Goal: Task Accomplishment & Management: Complete application form

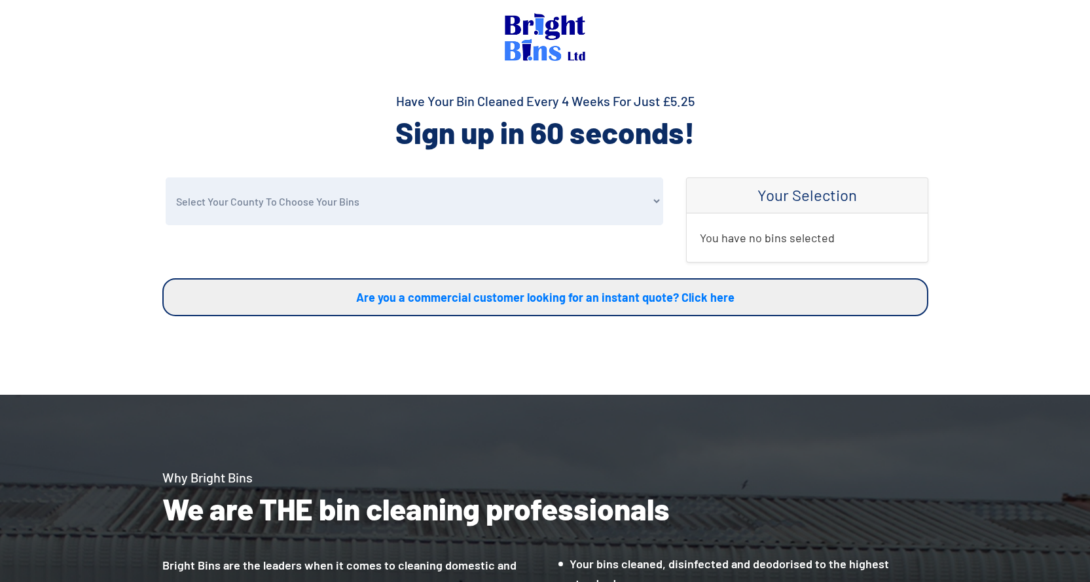
click at [297, 199] on select "Select Your County To Choose Your Bins [GEOGRAPHIC_DATA] [GEOGRAPHIC_DATA] [GEO…" at bounding box center [414, 201] width 497 height 48
select select "Conwy"
click at [166, 177] on select "Select Your County To Choose Your Bins [GEOGRAPHIC_DATA] [GEOGRAPHIC_DATA] [GEO…" at bounding box center [414, 201] width 497 height 48
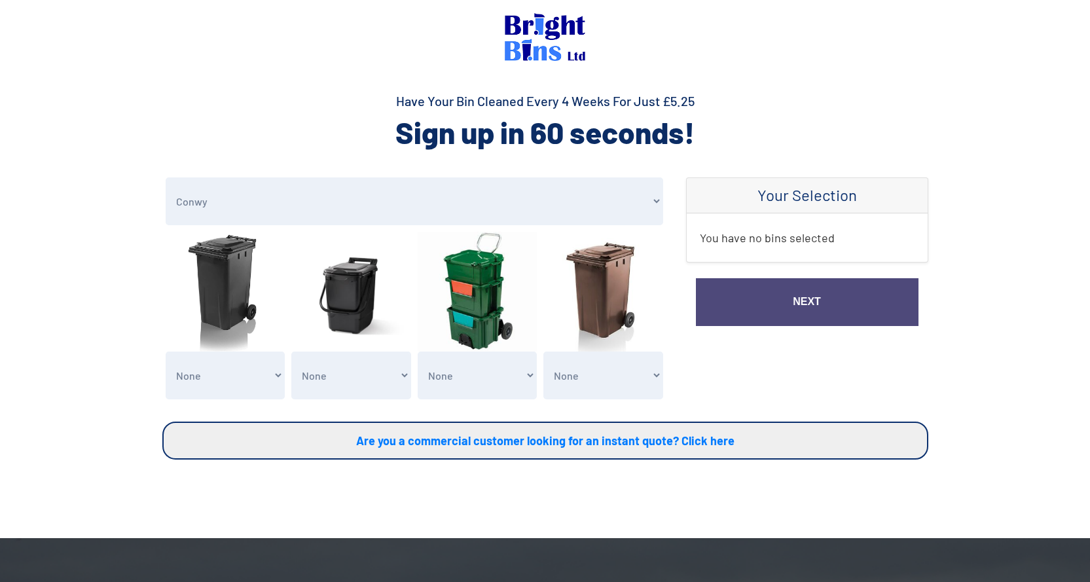
click at [212, 378] on select "None General Waste Bin - X1 (£5.25) General Waste Bin - X2 (£10.50) General Was…" at bounding box center [226, 375] width 120 height 48
select select "1"
click at [166, 351] on select "None General Waste Bin - X1 (£5.25) General Waste Bin - X2 (£10.50) General Was…" at bounding box center [226, 375] width 120 height 48
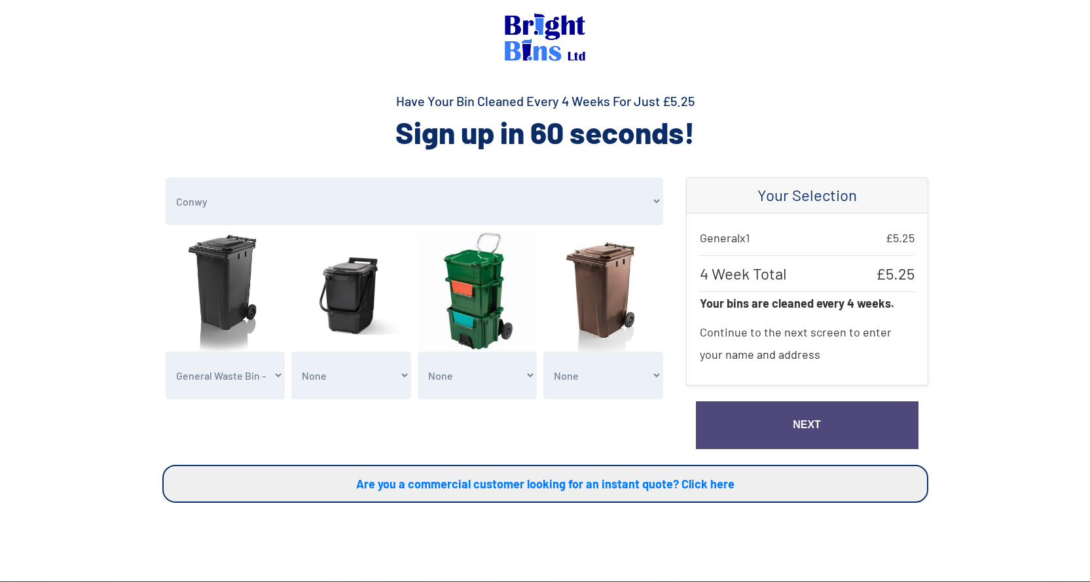
click at [781, 416] on link "Next" at bounding box center [807, 425] width 223 height 48
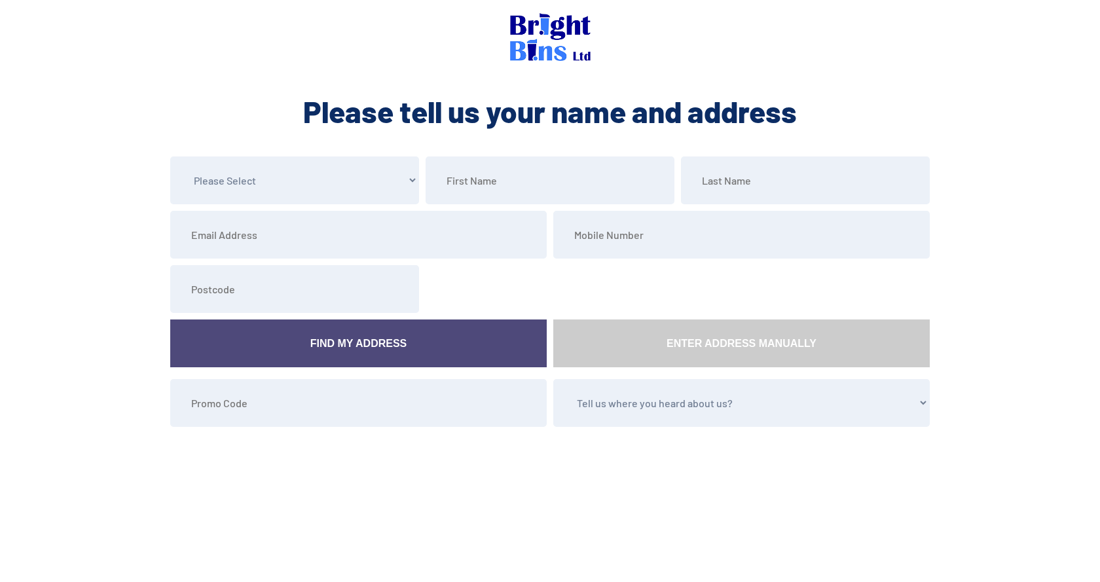
click at [327, 190] on select "Please Select Mr Mrs Miss Ms Dr Other" at bounding box center [294, 180] width 249 height 48
select select "Mrs"
click at [170, 156] on select "Please Select Mr Mrs Miss Ms Dr Other" at bounding box center [294, 180] width 249 height 48
click at [496, 177] on input "text" at bounding box center [549, 180] width 249 height 48
type input "Sabrina"
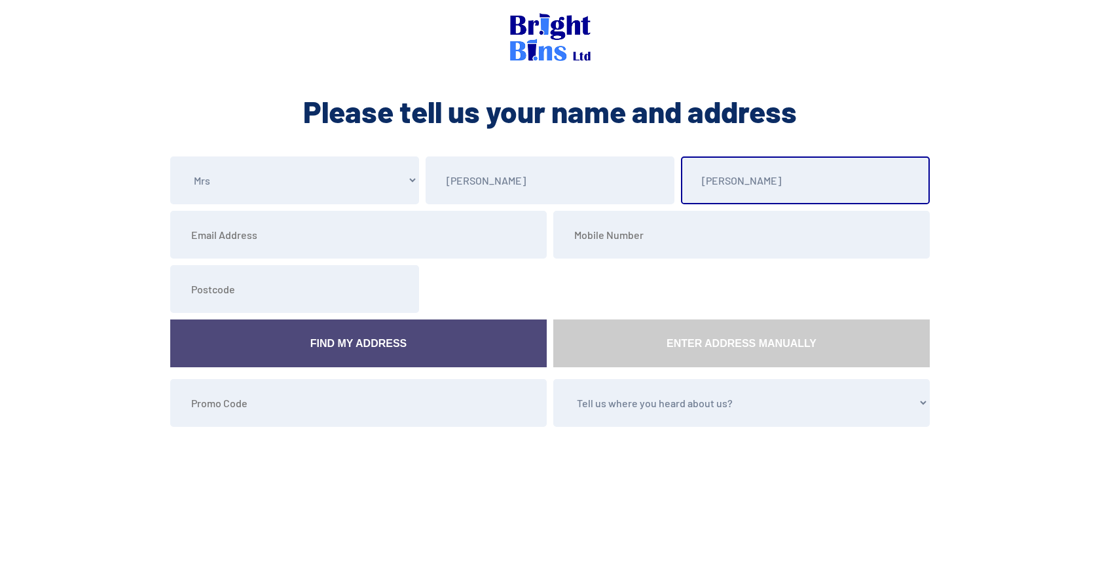
type input "Stevenson"
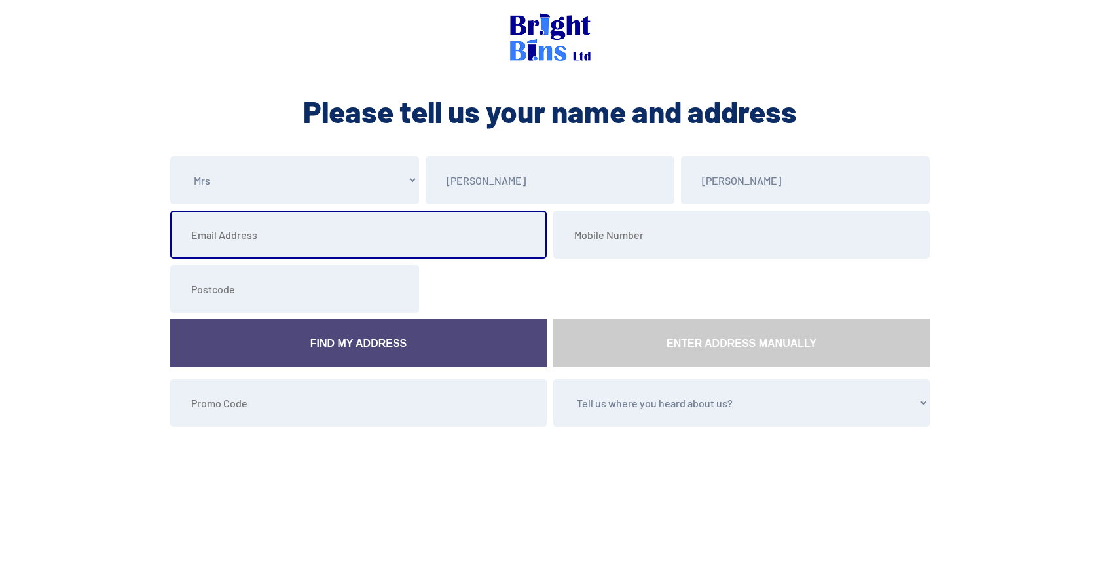
click at [207, 242] on input "email" at bounding box center [358, 235] width 376 height 48
type input "fabsab78@hotmail.co.uk"
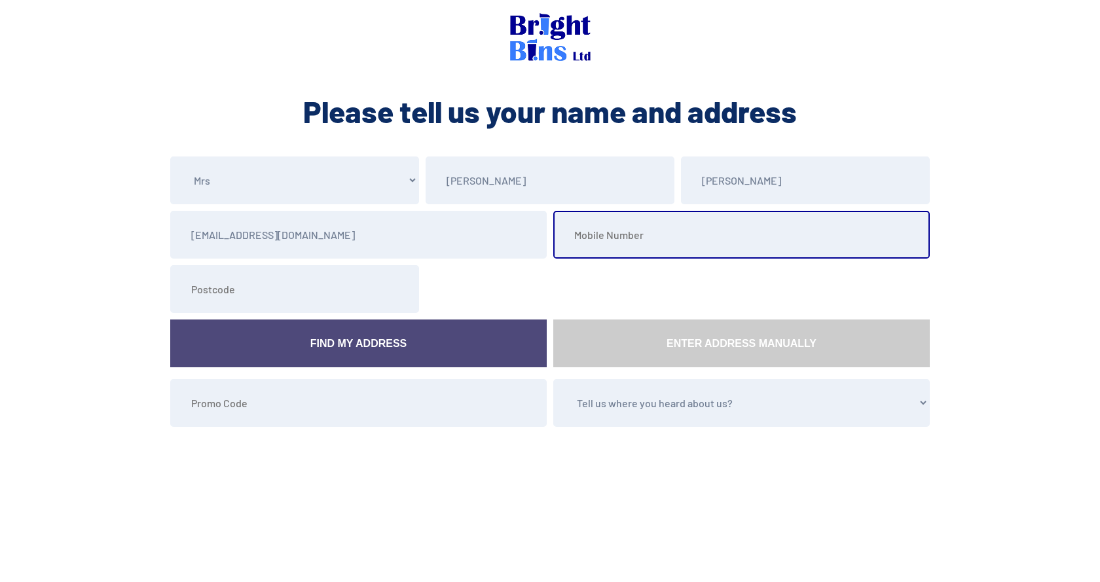
click at [631, 241] on input "tel" at bounding box center [741, 235] width 376 height 48
type input "07775425600"
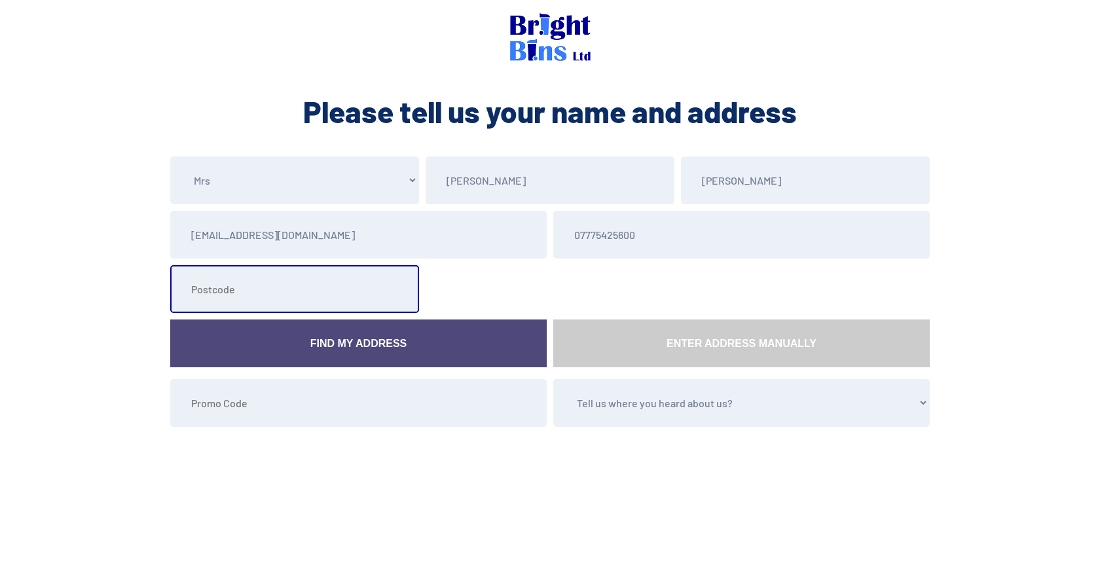
click at [220, 298] on input "text" at bounding box center [294, 289] width 249 height 48
type input "LL29 8AD"
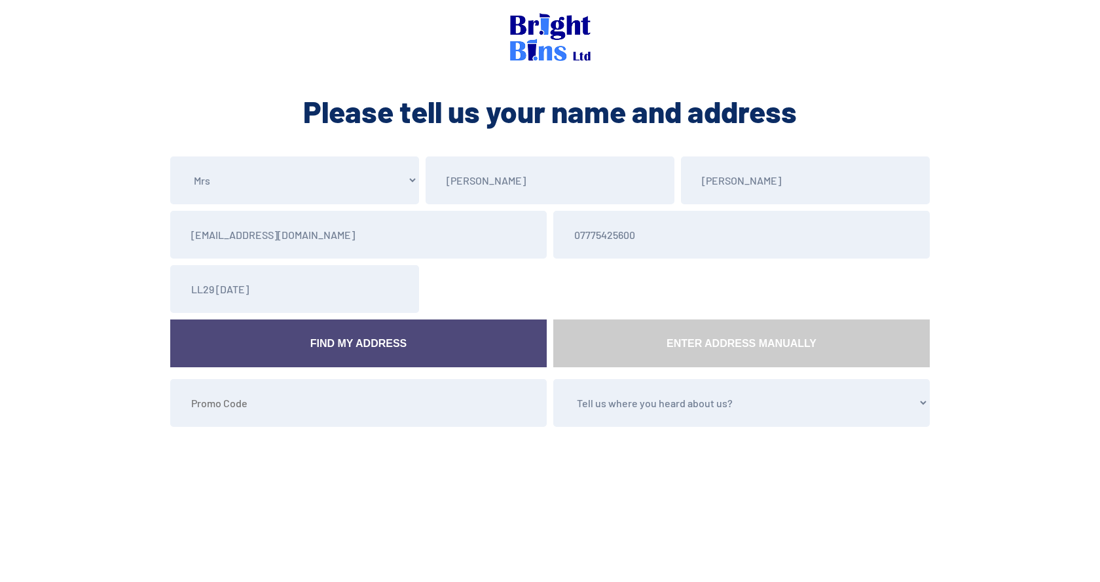
click at [403, 343] on link "Find My Address" at bounding box center [358, 343] width 376 height 48
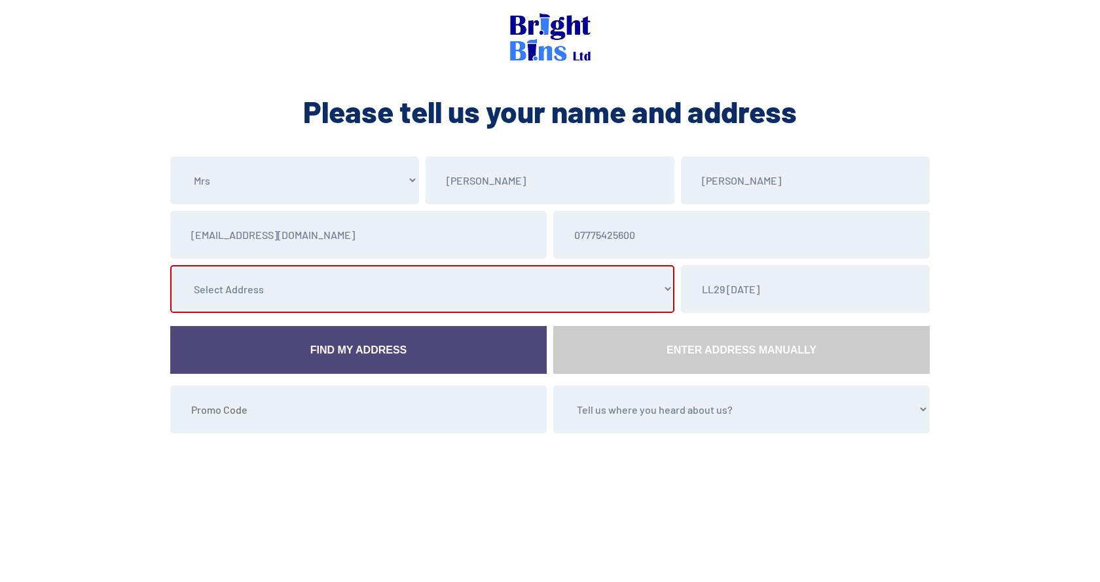
click at [338, 278] on select "Select Address 1 Elian Road, , , , , Colwyn Bay, Conwy 2 Elian Road, , , , , Co…" at bounding box center [422, 289] width 504 height 48
select select "Conwy"
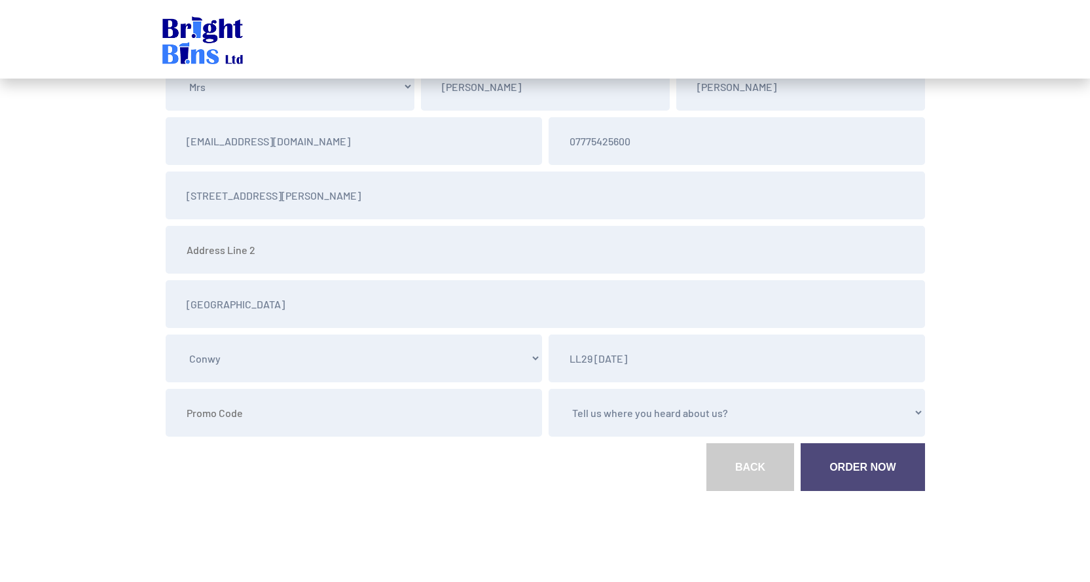
scroll to position [102, 0]
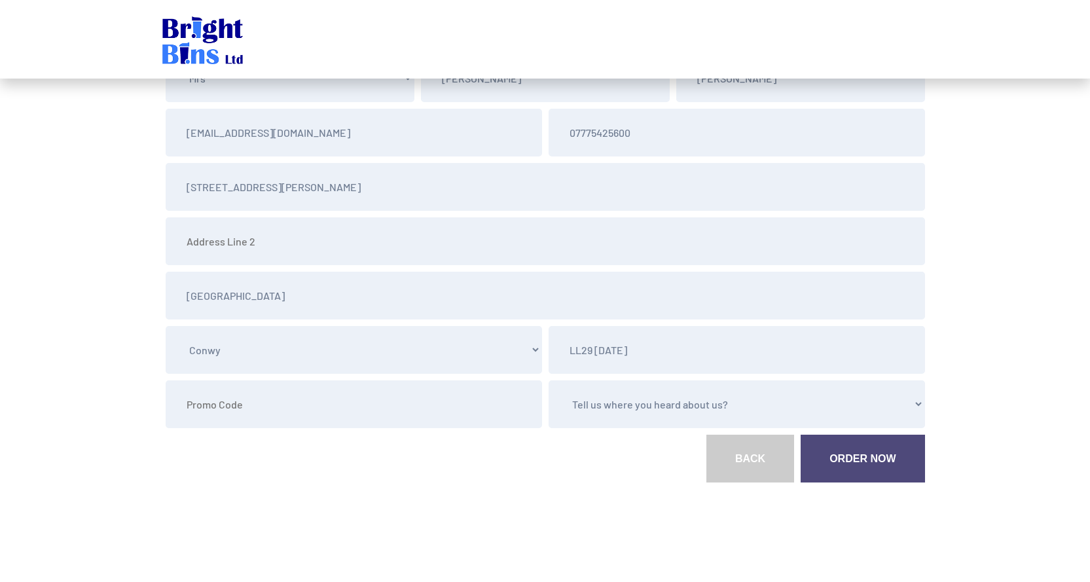
click at [670, 412] on select "Tell us where you heard about us? Word of Mouth Leaflet Sticker On Bin Spoke To…" at bounding box center [737, 404] width 376 height 48
select select "Spoke To Driver"
click at [549, 380] on select "Tell us where you heard about us? Word of Mouth Leaflet Sticker On Bin Spoke To…" at bounding box center [737, 404] width 376 height 48
click at [851, 465] on link "Order Now" at bounding box center [863, 459] width 124 height 48
